Goal: Task Accomplishment & Management: Manage account settings

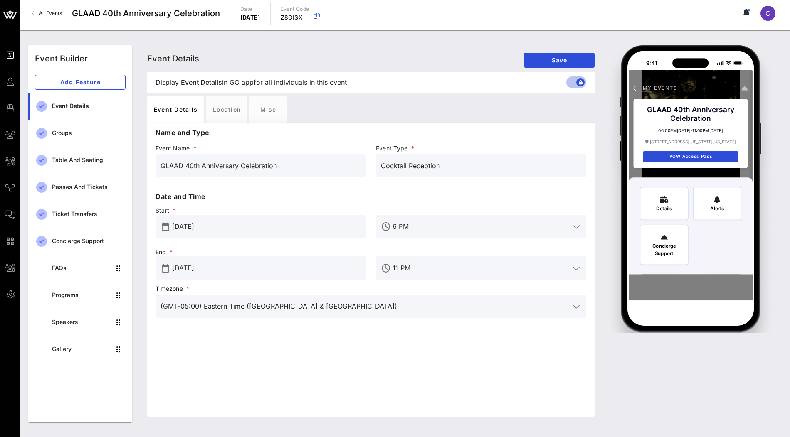
click at [0, 0] on span "Guests" at bounding box center [0, 0] width 0 height 0
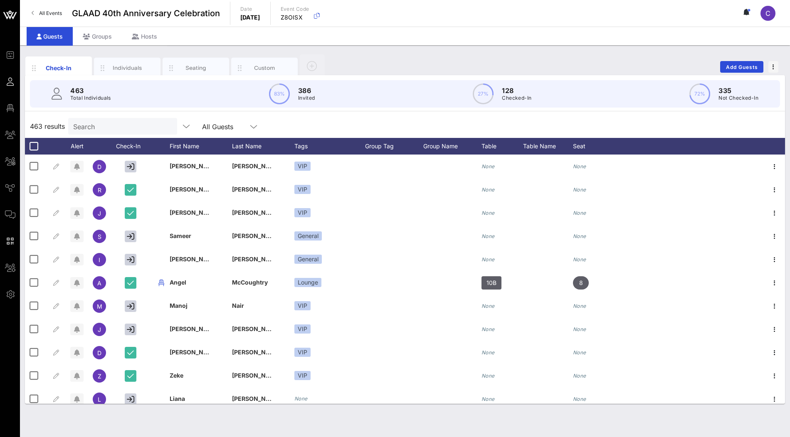
click at [119, 128] on input "Search" at bounding box center [121, 126] width 97 height 11
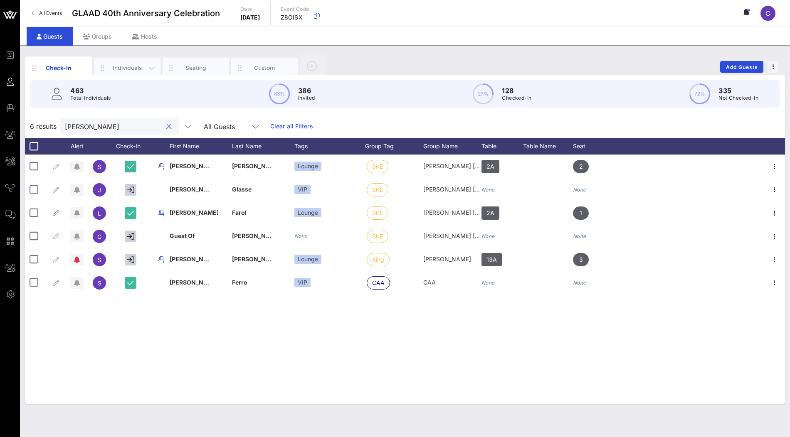
type input "sara"
click at [116, 68] on div "Individuals" at bounding box center [127, 68] width 37 height 8
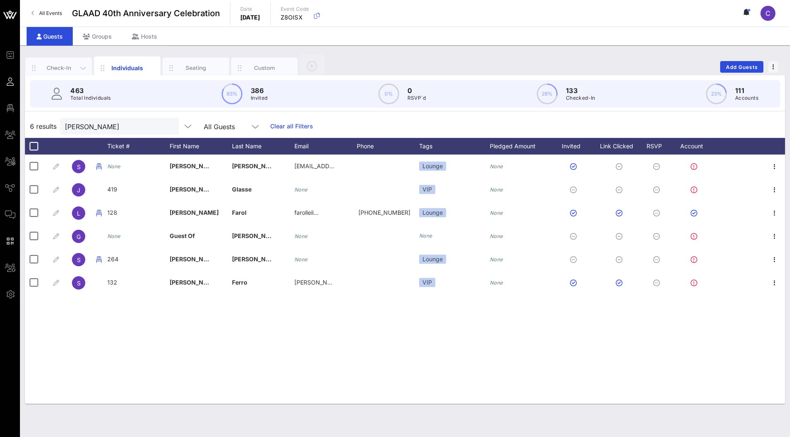
click at [69, 64] on div "Check-In" at bounding box center [58, 68] width 37 height 8
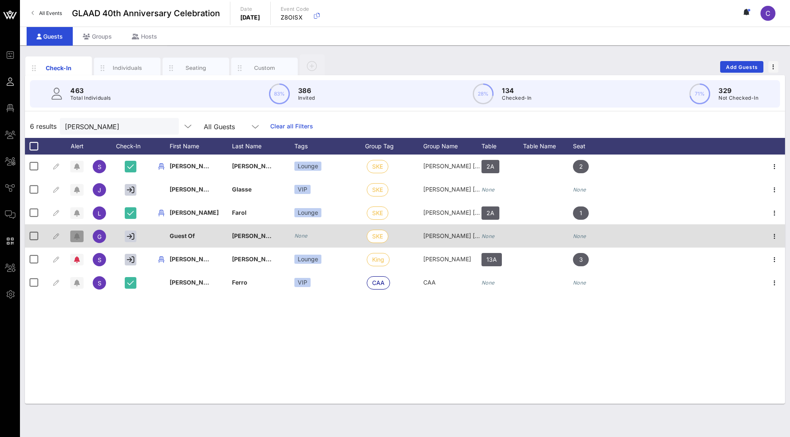
click at [81, 237] on span "button" at bounding box center [76, 236] width 13 height 7
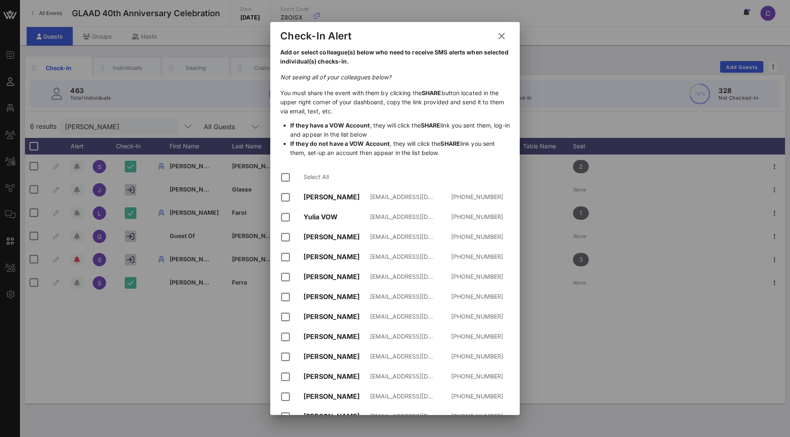
click at [502, 34] on icon at bounding box center [501, 36] width 15 height 15
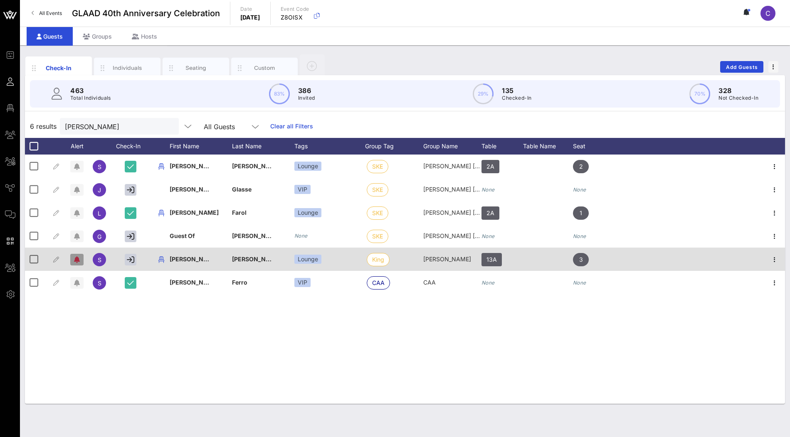
click at [79, 259] on icon "button" at bounding box center [77, 259] width 6 height 7
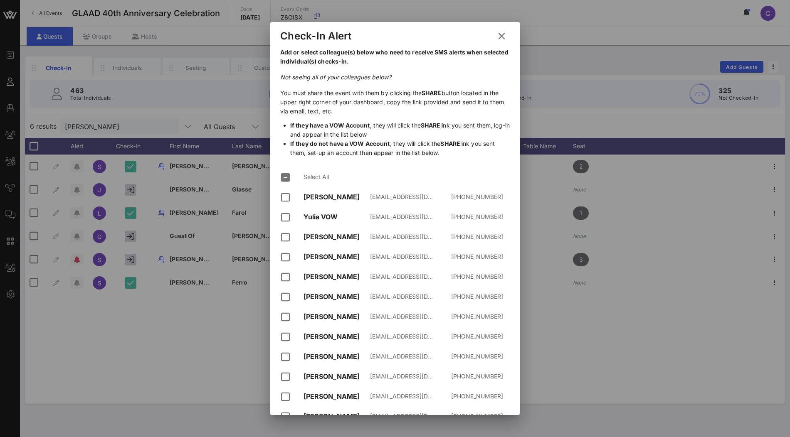
click at [504, 36] on icon at bounding box center [502, 36] width 14 height 13
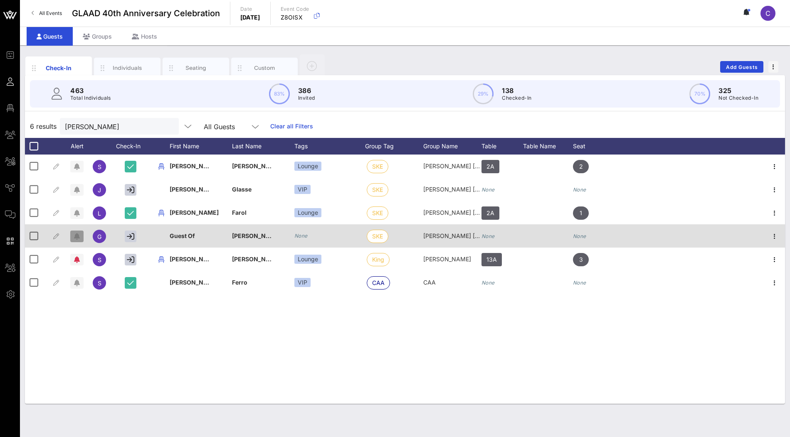
click at [78, 235] on icon "button" at bounding box center [77, 236] width 6 height 7
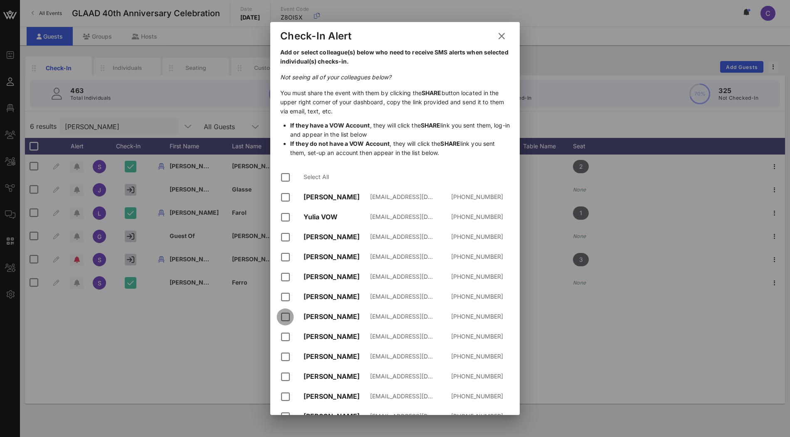
click at [290, 317] on div at bounding box center [285, 317] width 14 height 14
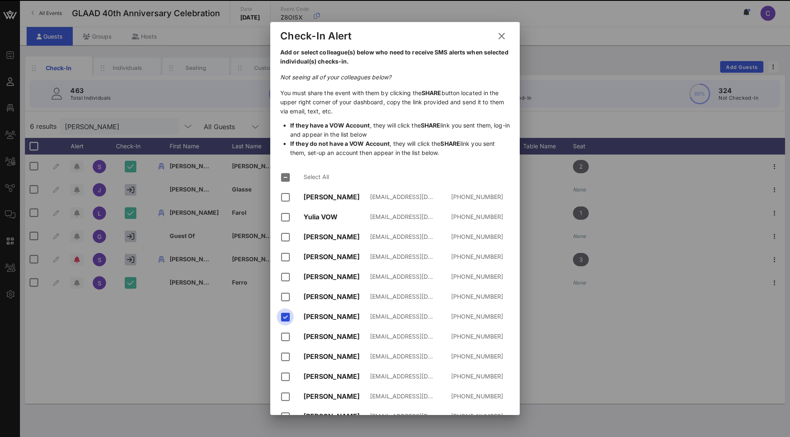
click at [290, 317] on div at bounding box center [285, 317] width 14 height 14
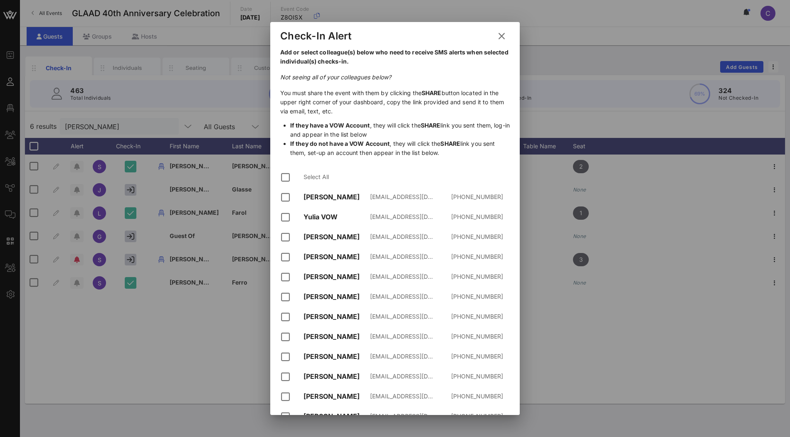
click at [502, 33] on icon at bounding box center [501, 36] width 15 height 15
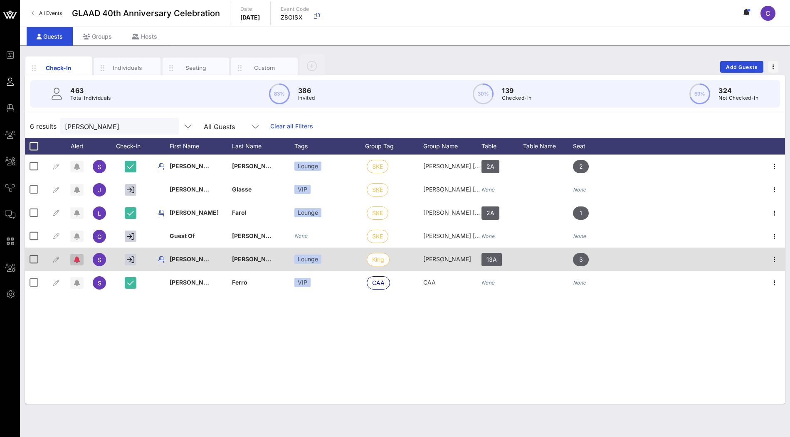
click at [81, 260] on span "button" at bounding box center [76, 259] width 13 height 7
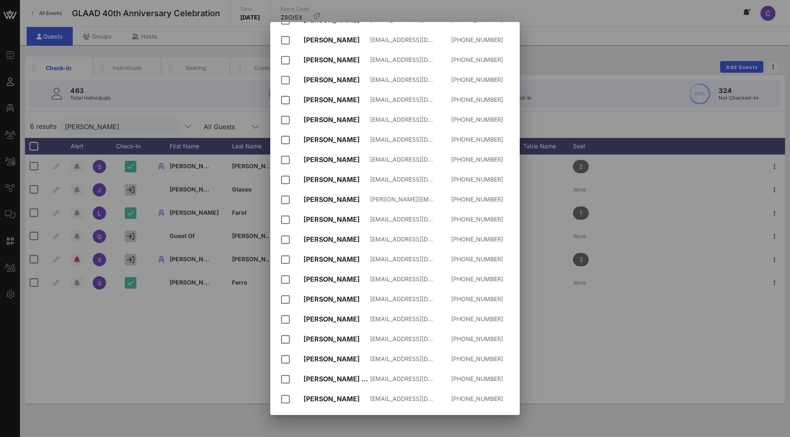
scroll to position [266, 0]
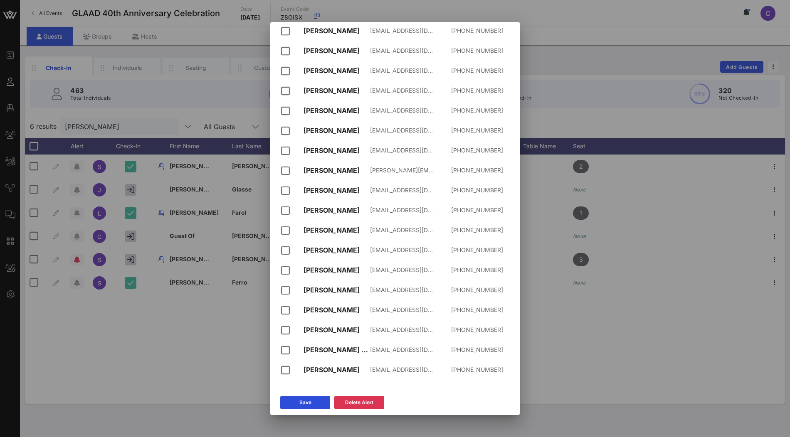
click at [599, 55] on div at bounding box center [395, 218] width 790 height 437
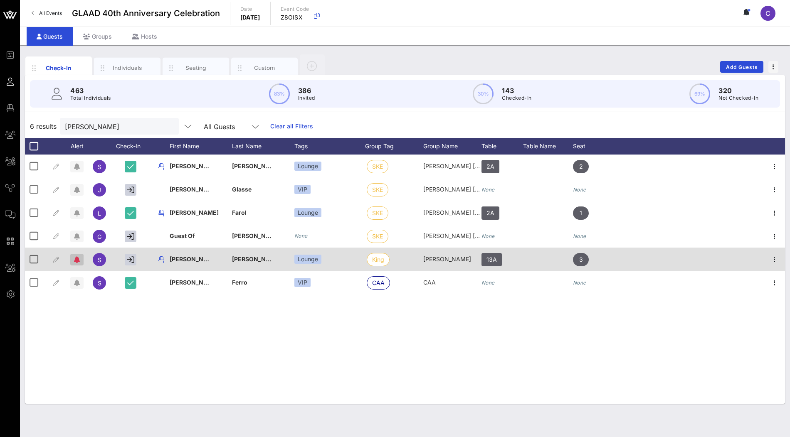
click at [76, 260] on icon "button" at bounding box center [77, 259] width 6 height 7
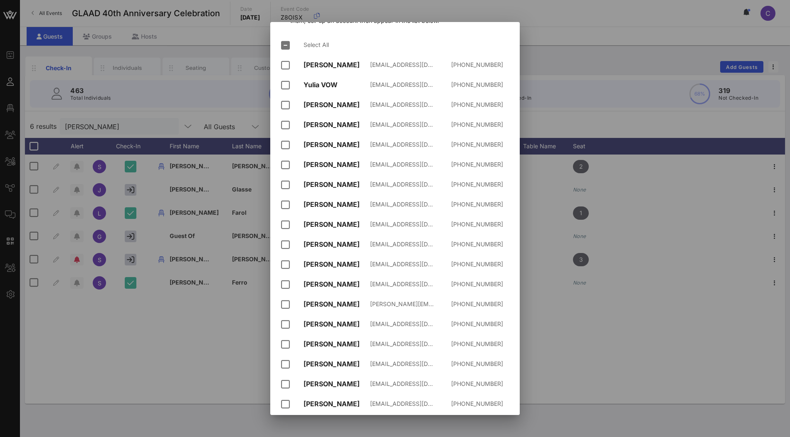
scroll to position [0, 0]
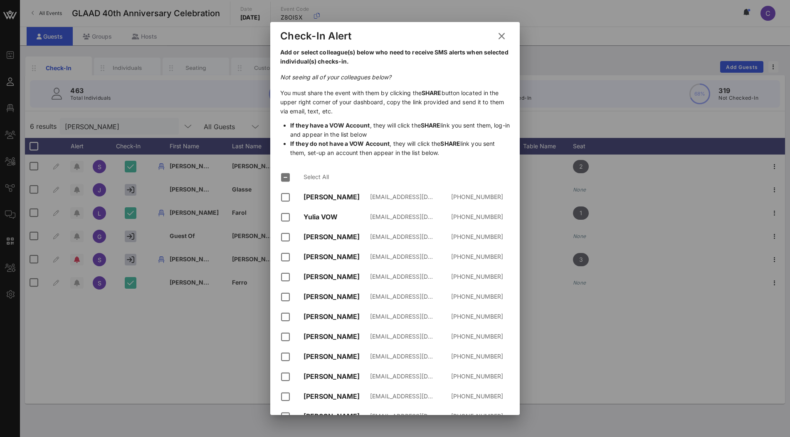
click at [499, 40] on icon at bounding box center [501, 36] width 15 height 15
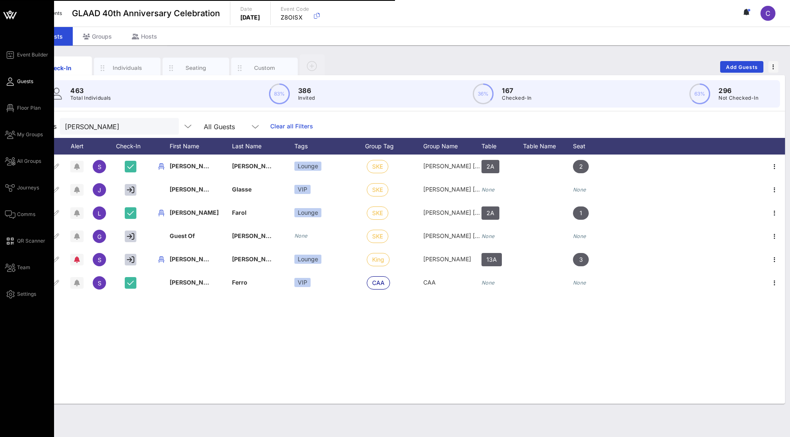
click at [27, 82] on span "Guests" at bounding box center [25, 81] width 16 height 7
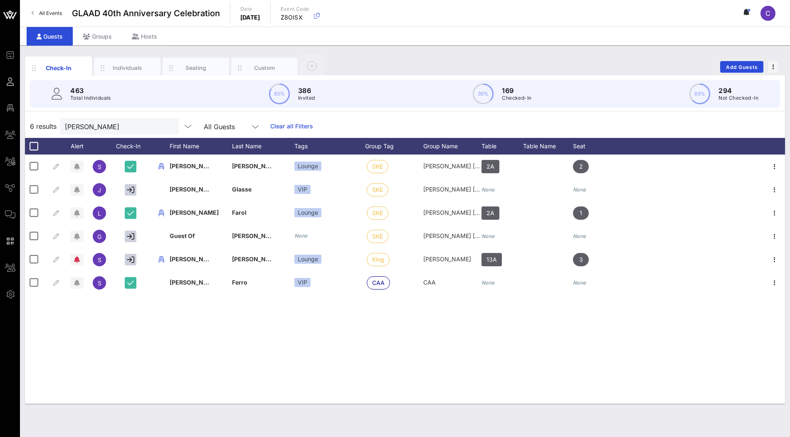
click at [278, 126] on link "Clear all Filters" at bounding box center [291, 126] width 43 height 9
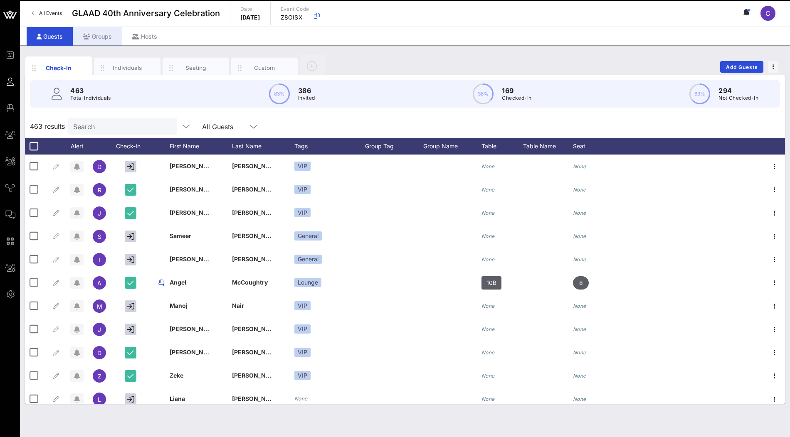
click at [104, 37] on div "Groups" at bounding box center [97, 36] width 49 height 19
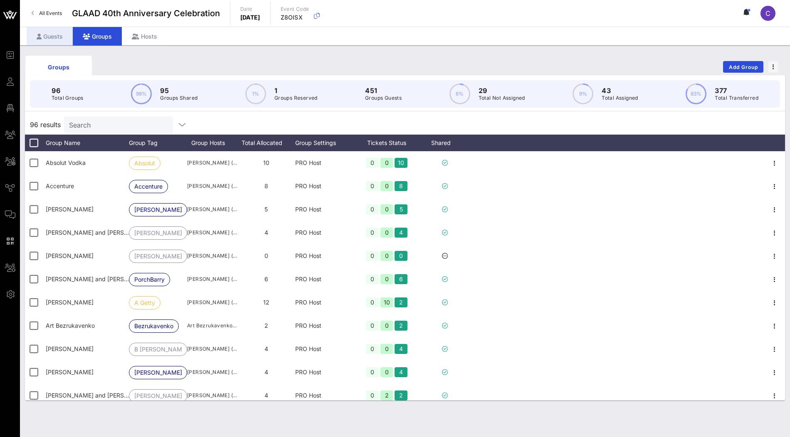
click at [52, 38] on div "Guests" at bounding box center [50, 36] width 46 height 19
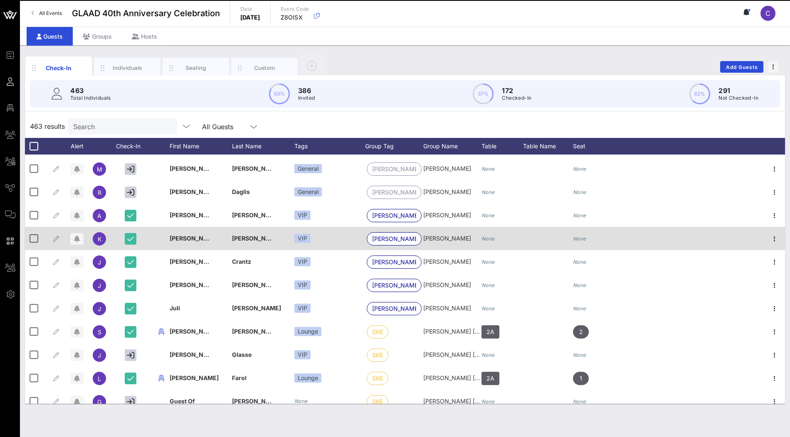
scroll to position [7546, 0]
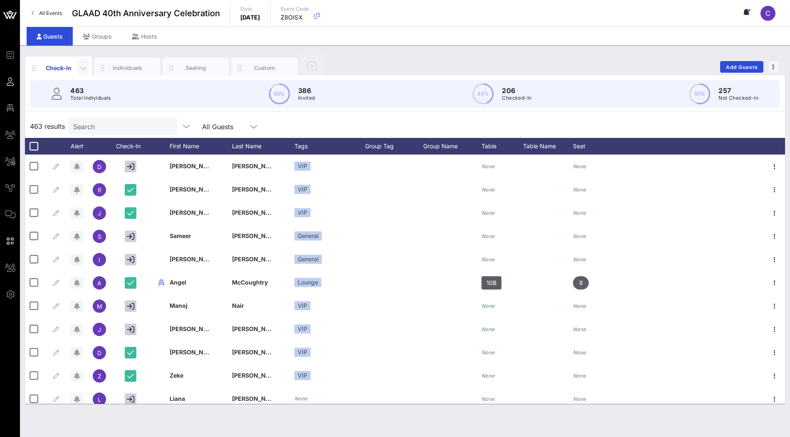
click at [84, 67] on icon "button" at bounding box center [83, 68] width 10 height 10
click at [98, 105] on div "Edit Columns" at bounding box center [105, 106] width 42 height 7
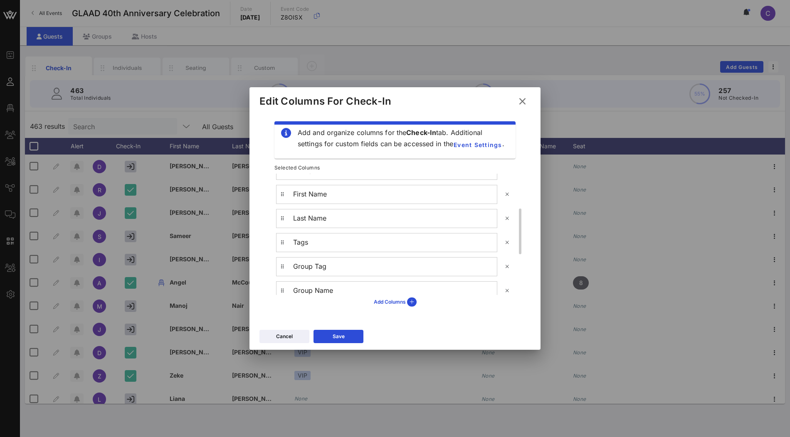
scroll to position [86, 0]
click at [286, 213] on button at bounding box center [282, 219] width 12 height 13
click at [345, 335] on button "Save" at bounding box center [338, 336] width 50 height 13
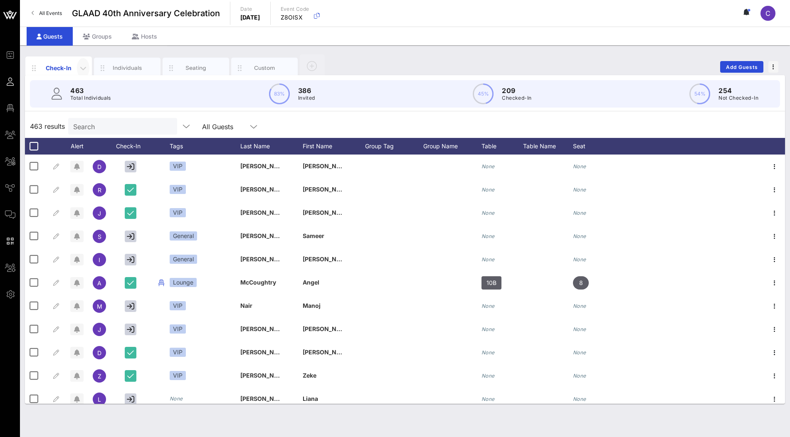
click at [87, 69] on icon "button" at bounding box center [83, 68] width 10 height 10
click at [99, 103] on div "Edit Columns" at bounding box center [105, 106] width 42 height 7
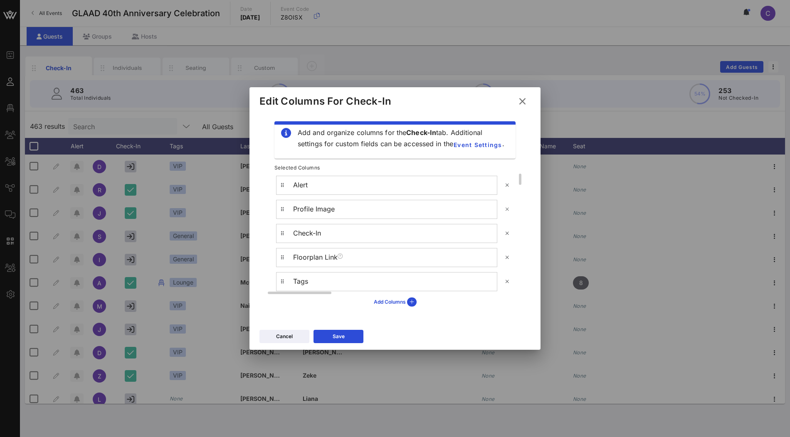
click at [509, 207] on button at bounding box center [506, 209] width 13 height 13
click at [333, 336] on div "Save" at bounding box center [338, 336] width 12 height 8
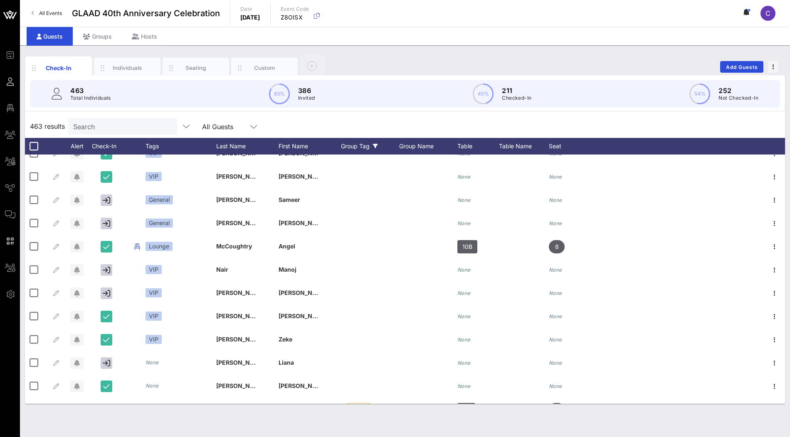
scroll to position [47, 0]
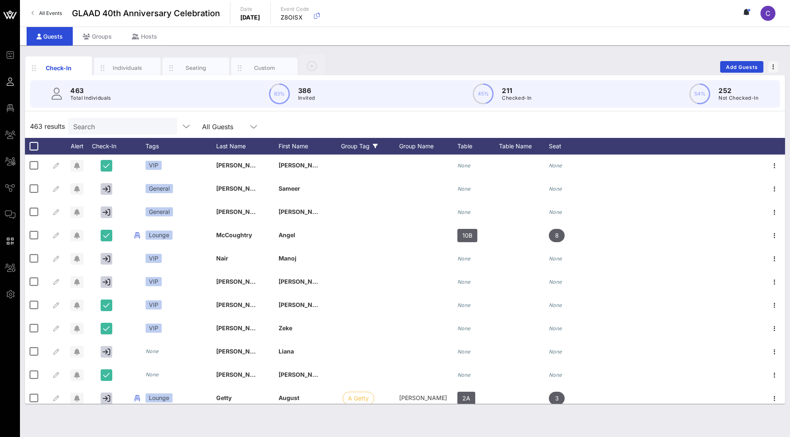
click at [369, 144] on div "Group Tag" at bounding box center [370, 146] width 58 height 17
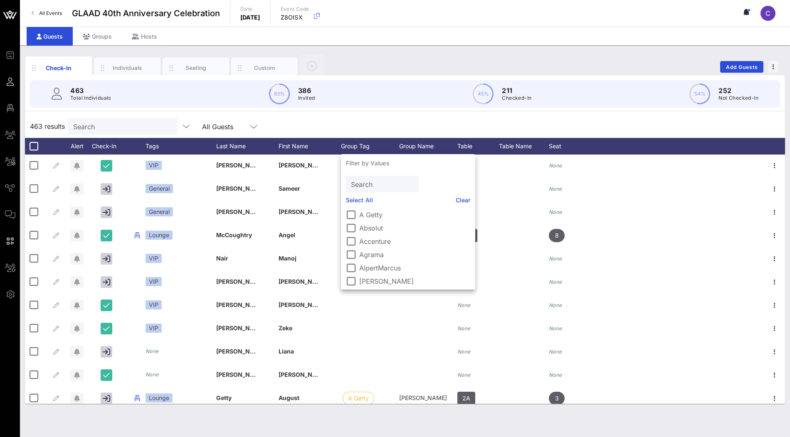
click at [376, 121] on div "463 results Search All Guests" at bounding box center [405, 126] width 760 height 23
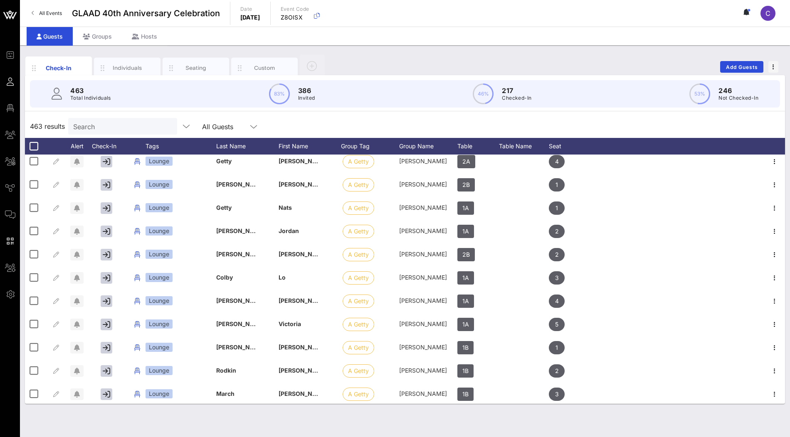
scroll to position [0, 0]
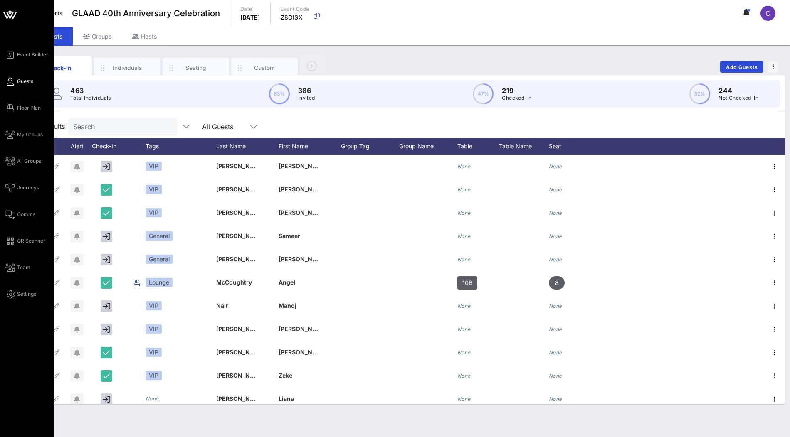
click at [20, 81] on span "Guests" at bounding box center [25, 81] width 16 height 7
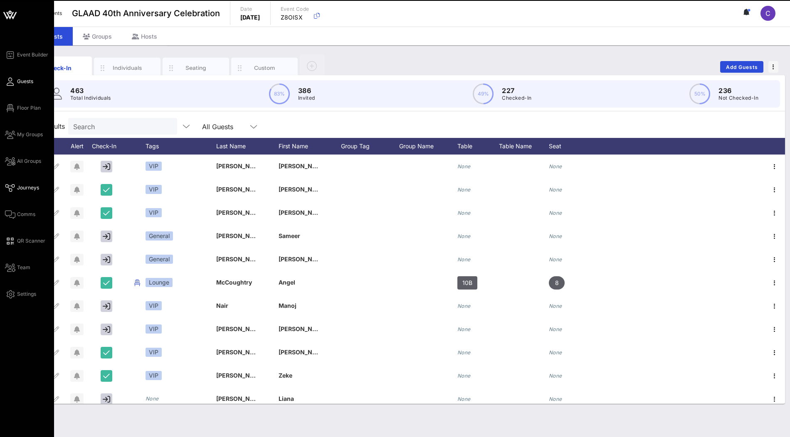
click at [21, 187] on span "Journeys" at bounding box center [28, 187] width 22 height 7
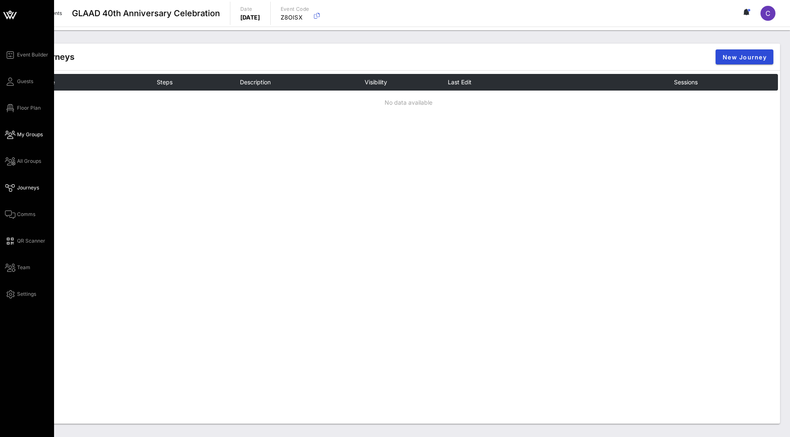
click at [27, 133] on span "My Groups" at bounding box center [30, 134] width 26 height 7
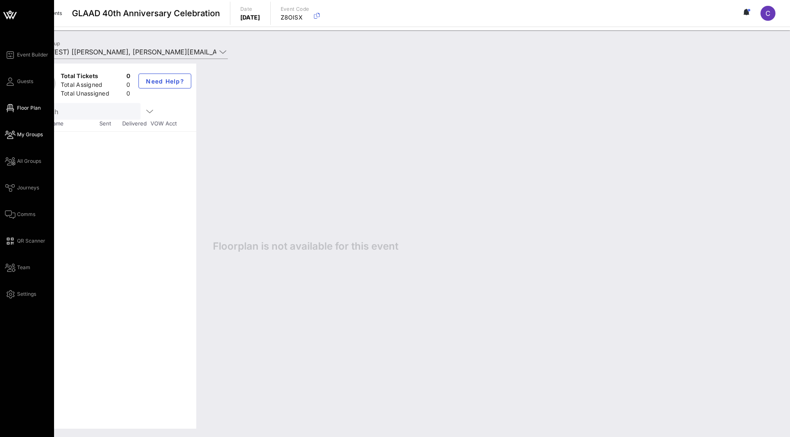
click at [27, 111] on span "Floor Plan" at bounding box center [29, 107] width 24 height 7
click at [25, 81] on span "Guests" at bounding box center [25, 81] width 16 height 7
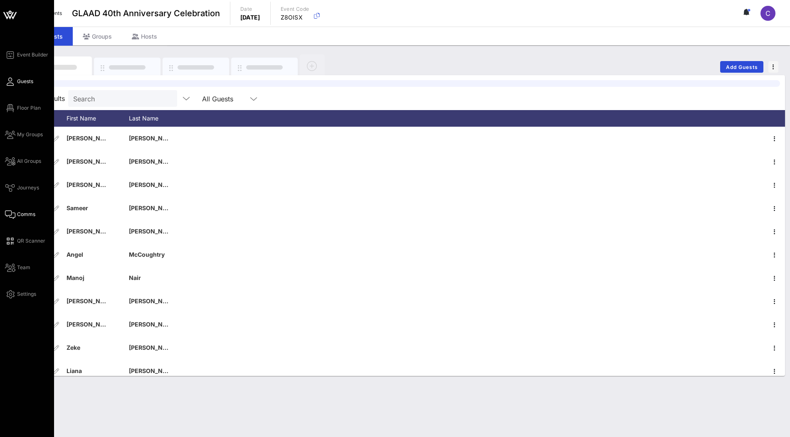
click at [20, 215] on span "Comms" at bounding box center [26, 214] width 18 height 7
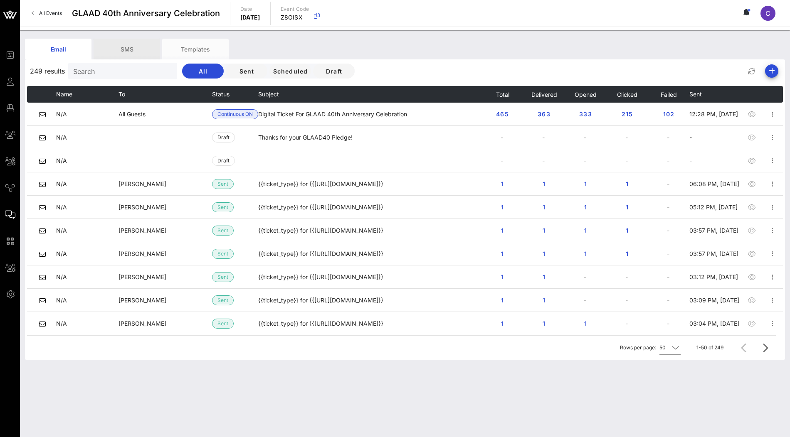
click at [129, 48] on div "SMS" at bounding box center [127, 49] width 66 height 21
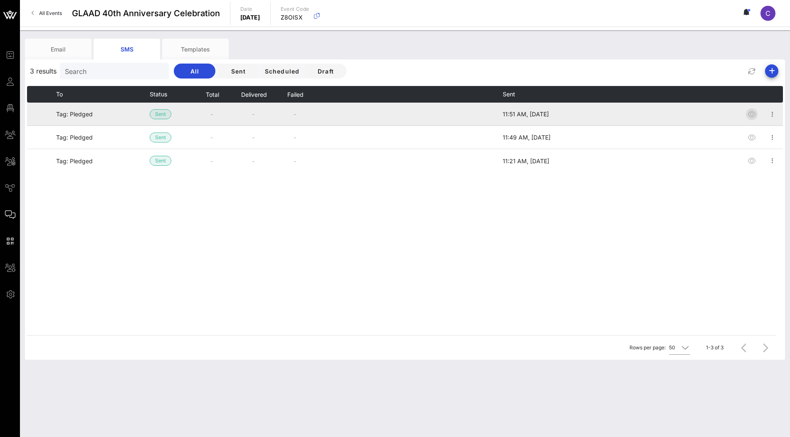
click at [752, 114] on icon "button" at bounding box center [751, 114] width 10 height 10
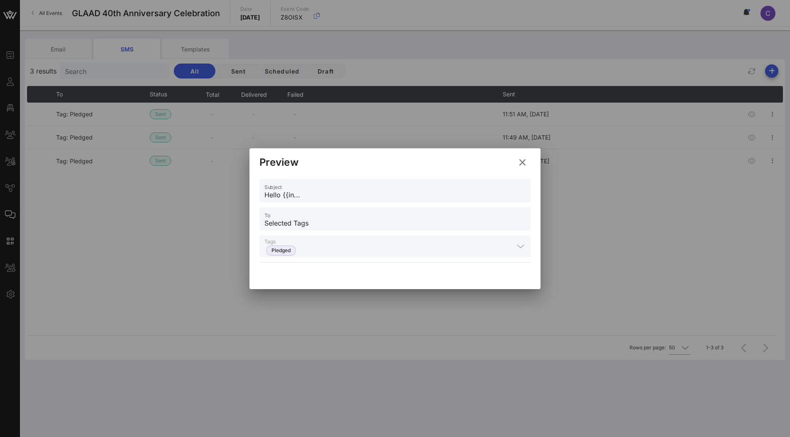
click at [523, 166] on icon at bounding box center [522, 162] width 15 height 15
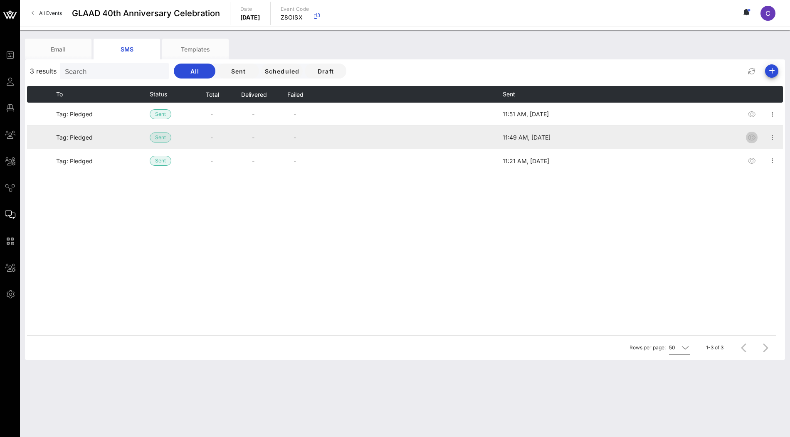
click at [747, 134] on icon "button" at bounding box center [751, 138] width 10 height 10
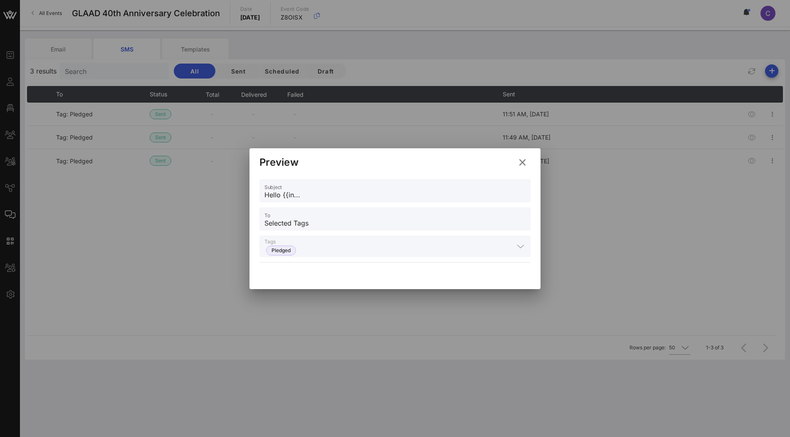
click at [478, 197] on input "Hello {{in..." at bounding box center [394, 194] width 261 height 13
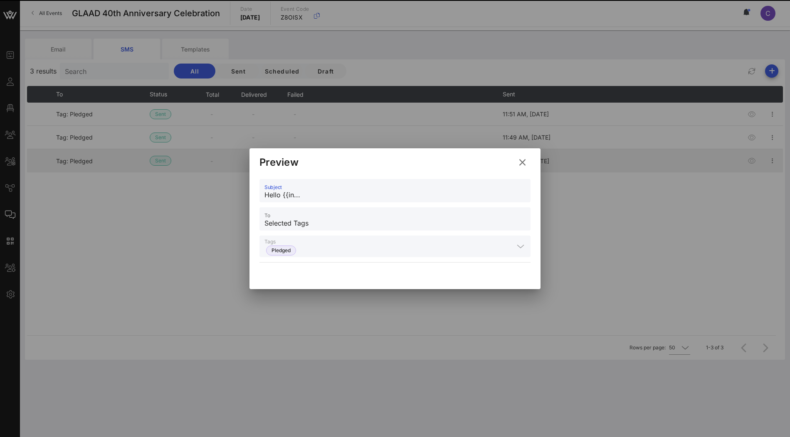
click at [522, 164] on icon at bounding box center [522, 162] width 11 height 12
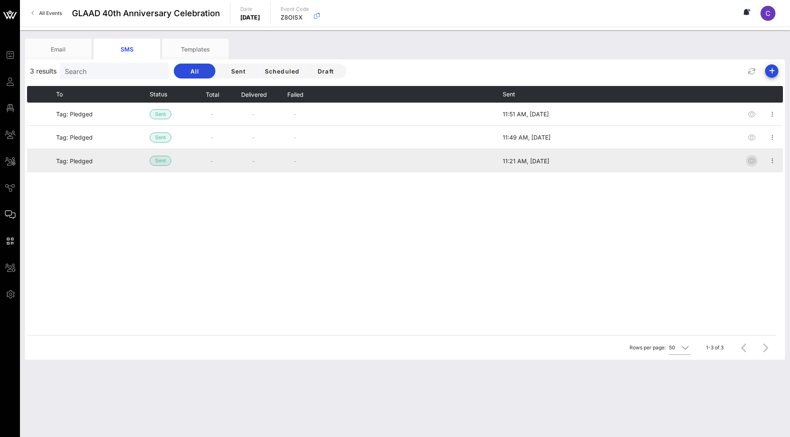
click at [754, 160] on icon "button" at bounding box center [751, 161] width 10 height 10
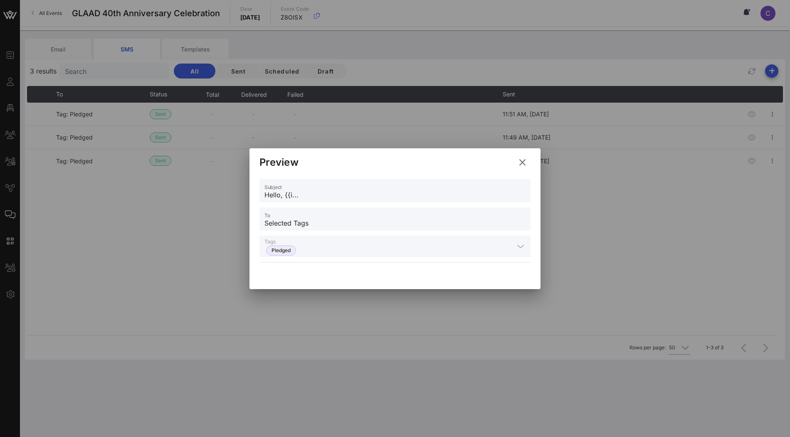
click at [523, 162] on icon at bounding box center [522, 162] width 12 height 10
